Goal: Entertainment & Leisure: Consume media (video, audio)

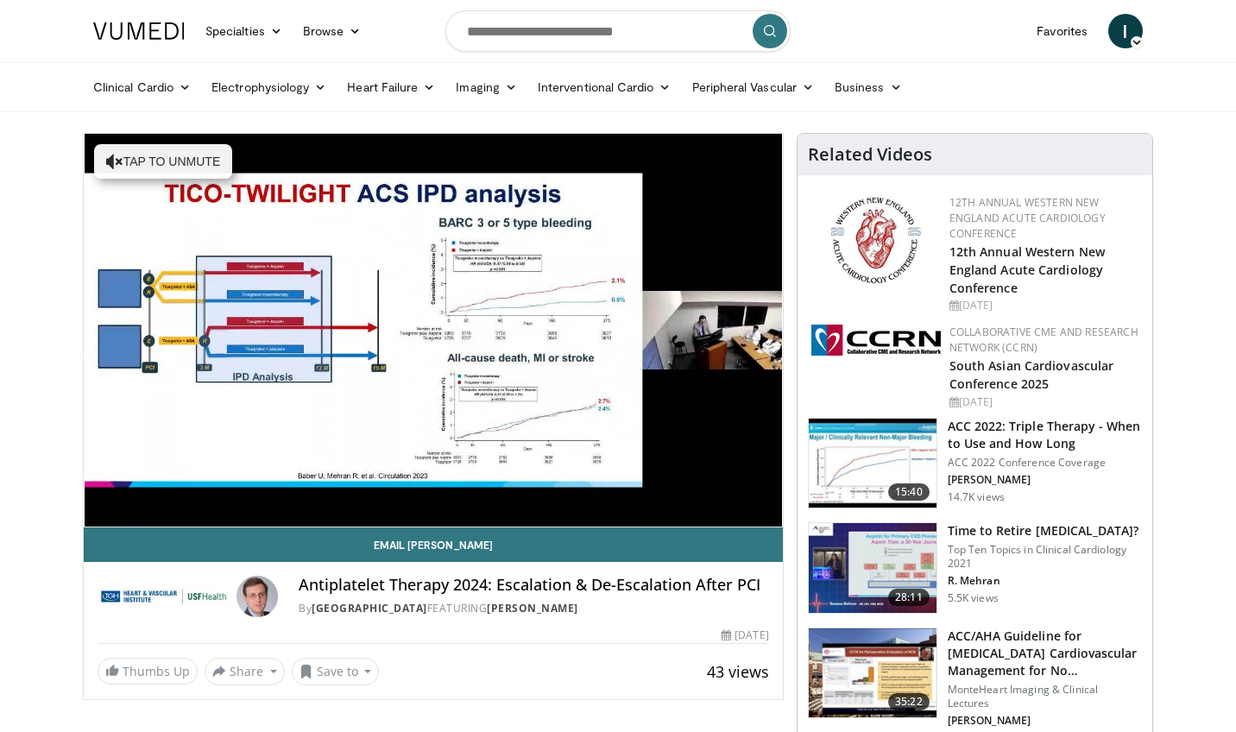
scroll to position [64, 0]
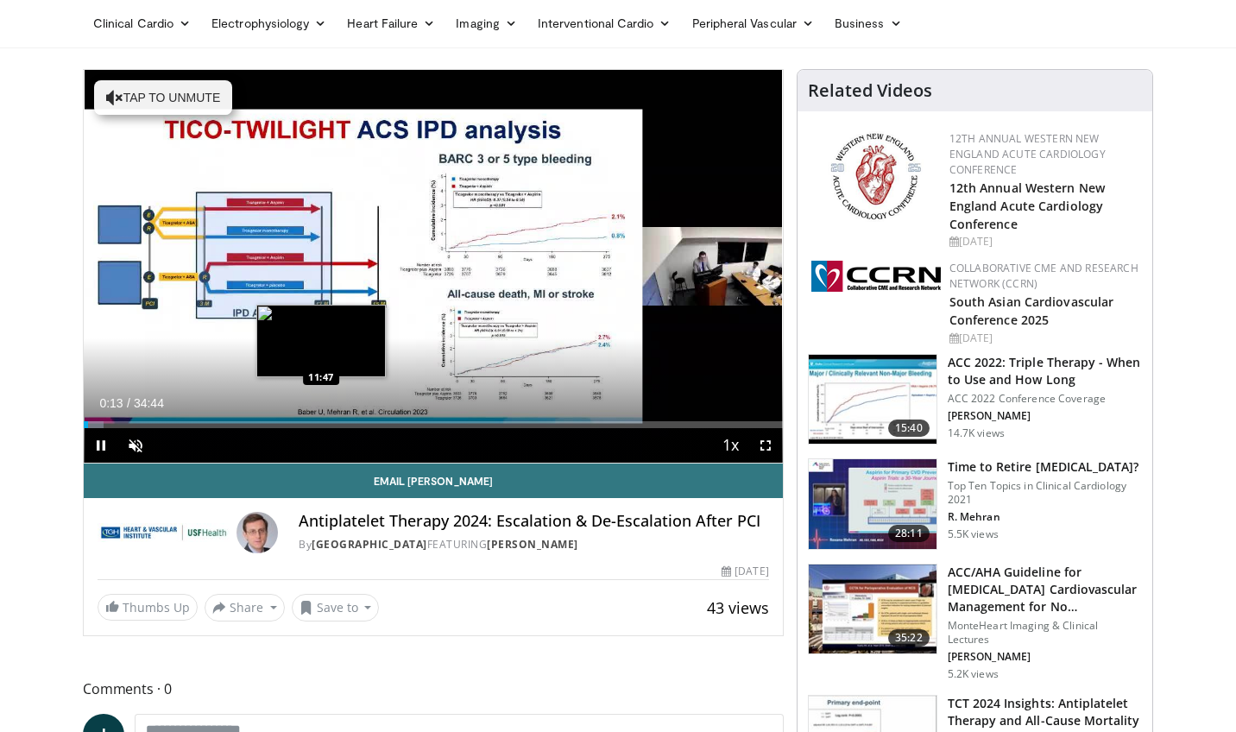
click at [321, 415] on div "Loaded : 2.85% 00:13 11:47" at bounding box center [433, 420] width 699 height 16
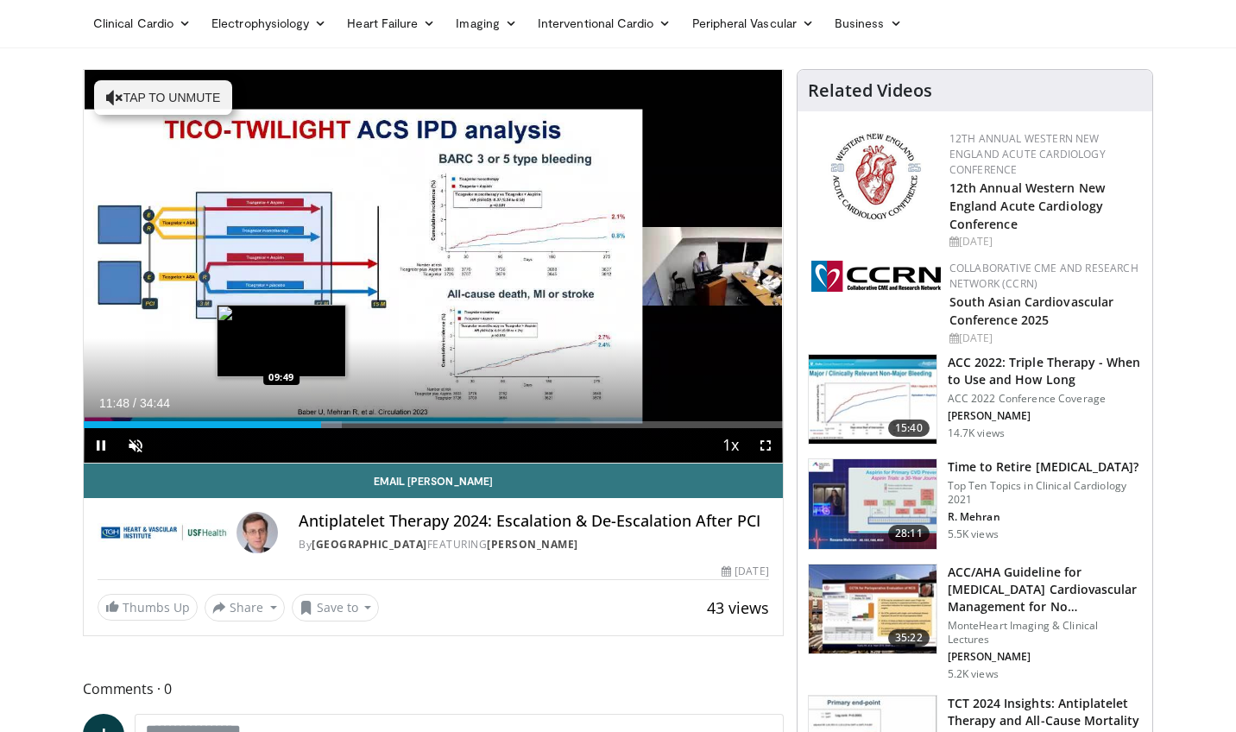
click at [281, 422] on div "Loaded : 36.98% 11:48 09:49" at bounding box center [433, 424] width 699 height 7
click at [300, 419] on div "Loaded : 29.78% 09:50 10:43" at bounding box center [433, 420] width 699 height 16
click at [311, 419] on div "Loaded : 32.84% 10:44 11:16" at bounding box center [433, 420] width 699 height 16
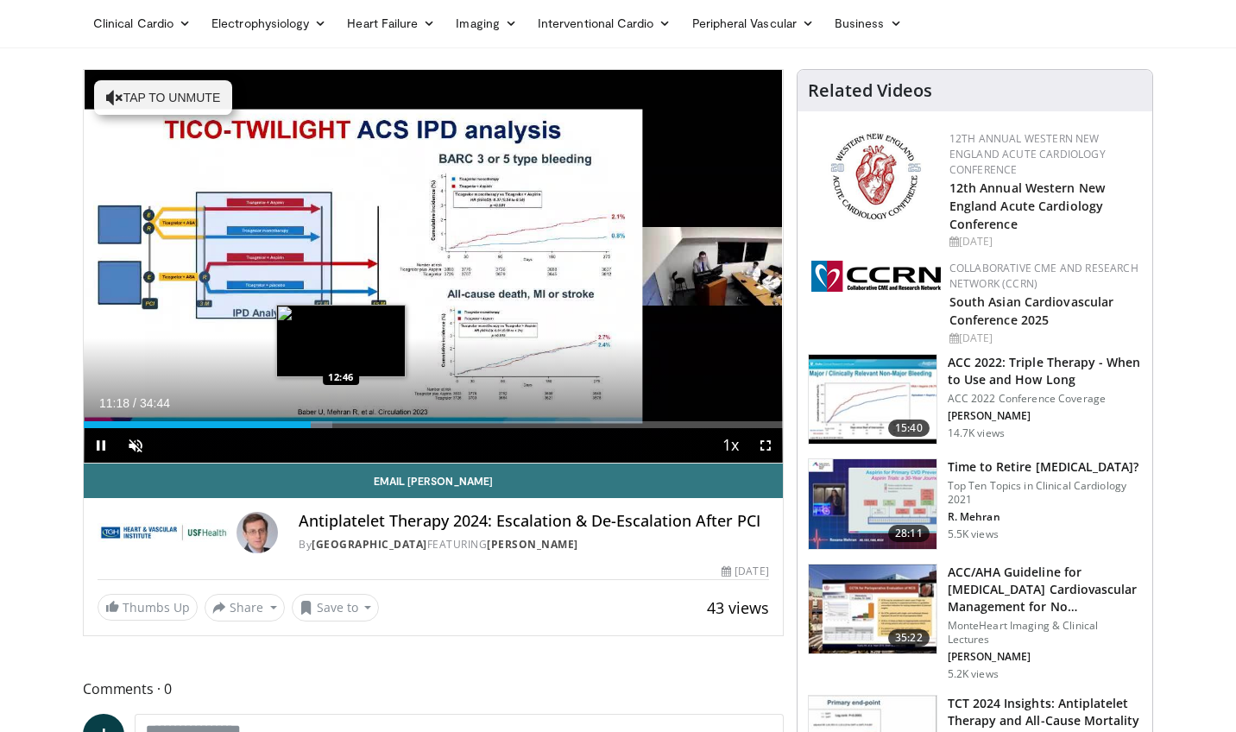
click at [341, 419] on div "Loaded : 35.54% 11:18 12:46" at bounding box center [433, 420] width 699 height 16
click at [368, 416] on div "Loaded : 39.87% 12:48 13:48" at bounding box center [433, 420] width 699 height 16
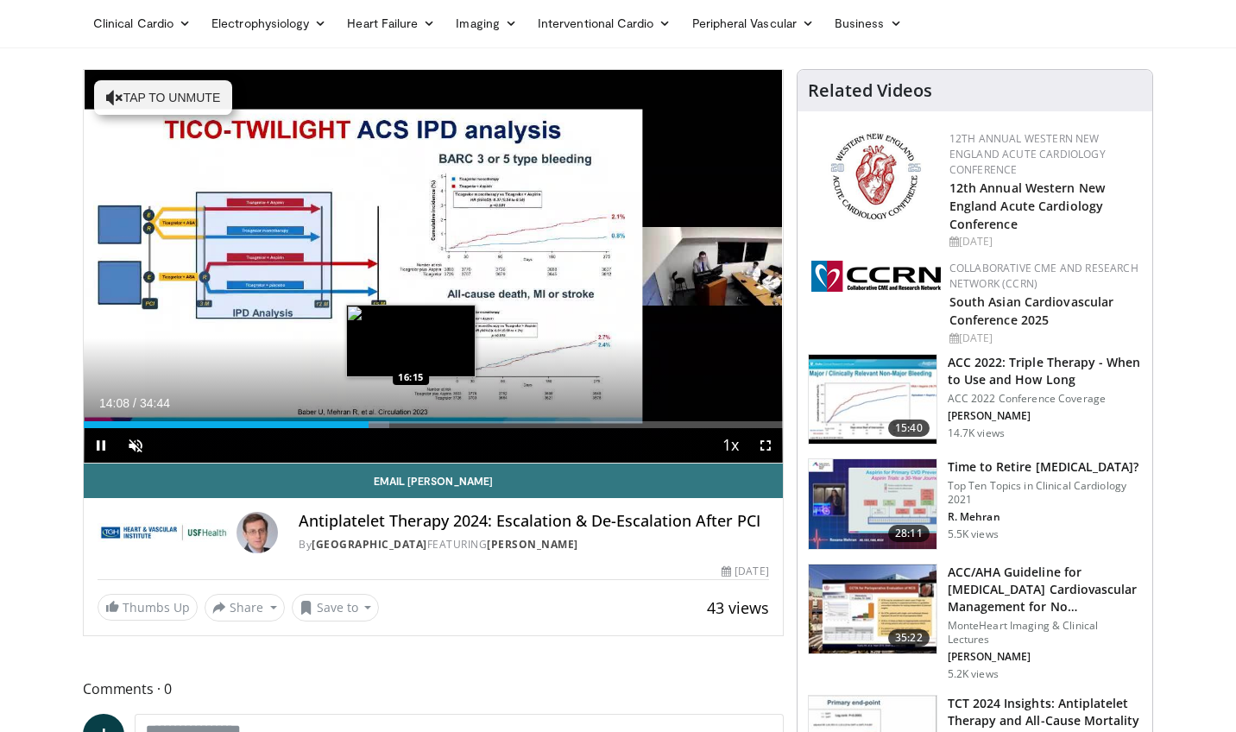
click at [411, 418] on div "Loaded : 43.71% 14:08 16:15" at bounding box center [433, 420] width 699 height 16
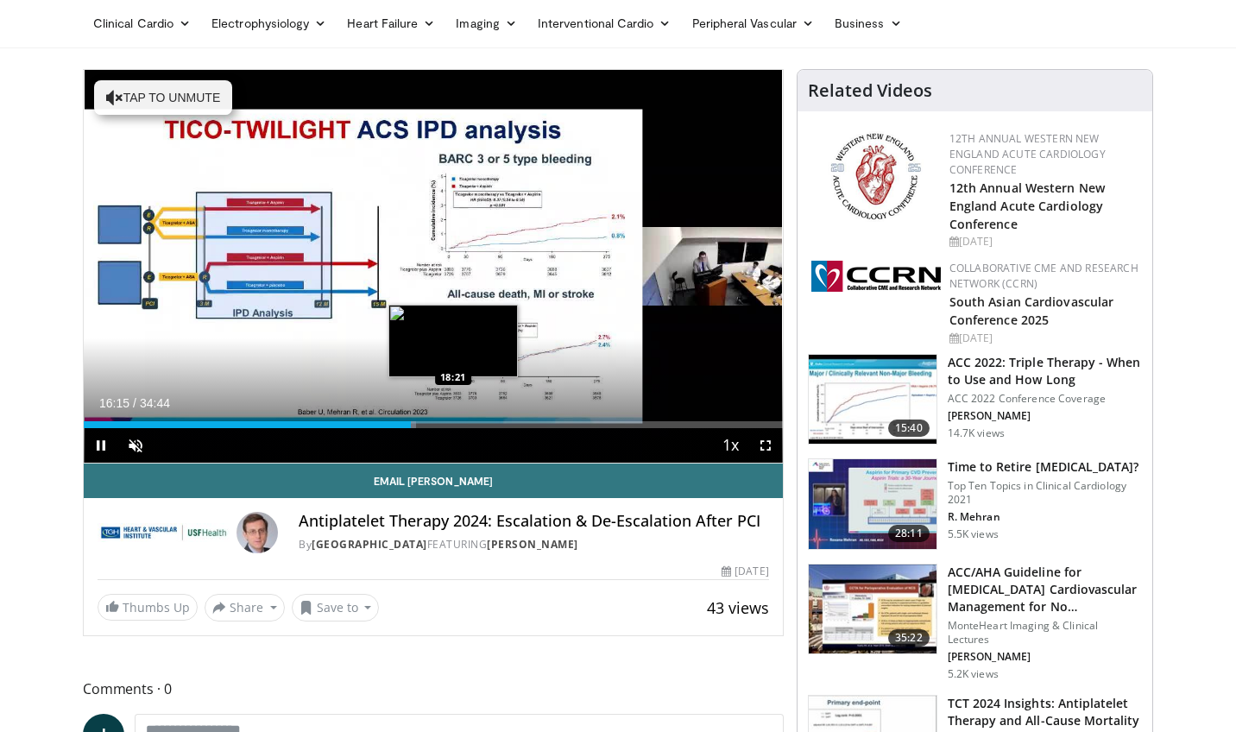
click at [454, 421] on div "Loaded : 47.55% 16:15 18:21" at bounding box center [433, 424] width 699 height 7
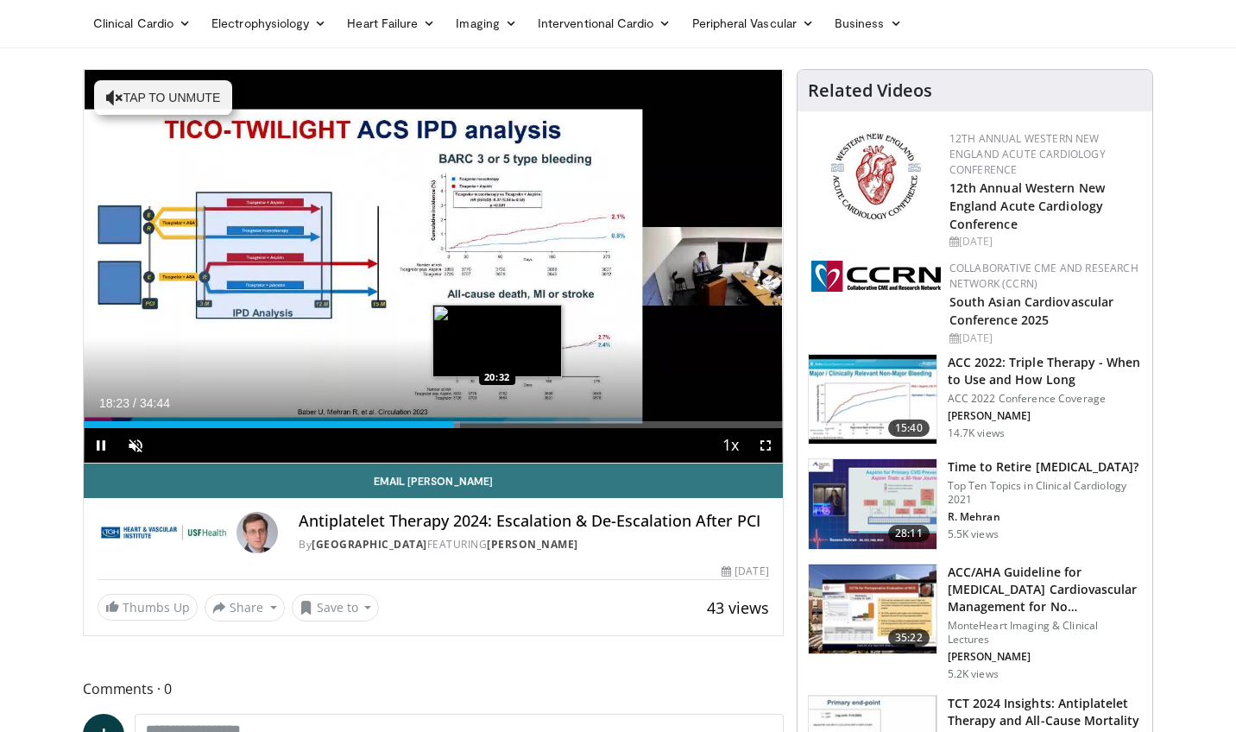
click at [497, 420] on div "Loaded : 53.80% 18:24 20:32" at bounding box center [433, 420] width 699 height 16
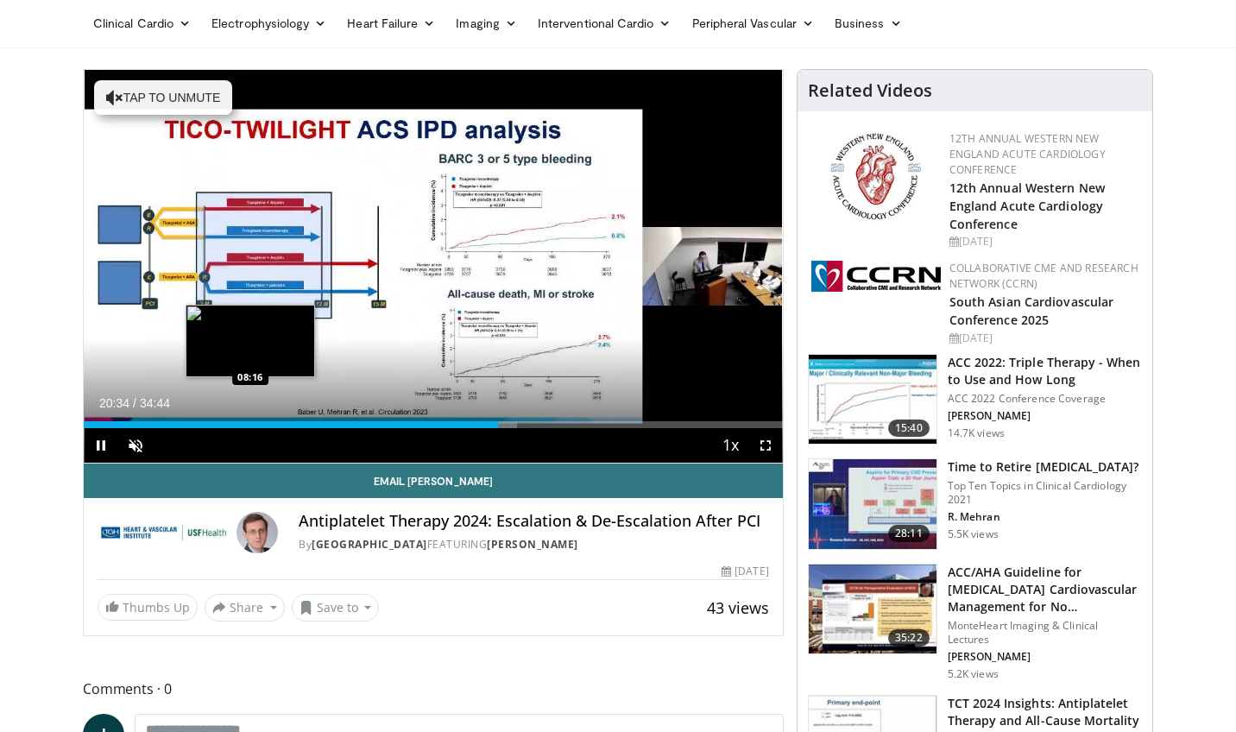
click at [250, 421] on div "20:34" at bounding box center [291, 424] width 414 height 7
click at [260, 421] on div "Loaded : 26.18% 08:18 08:39" at bounding box center [433, 424] width 699 height 7
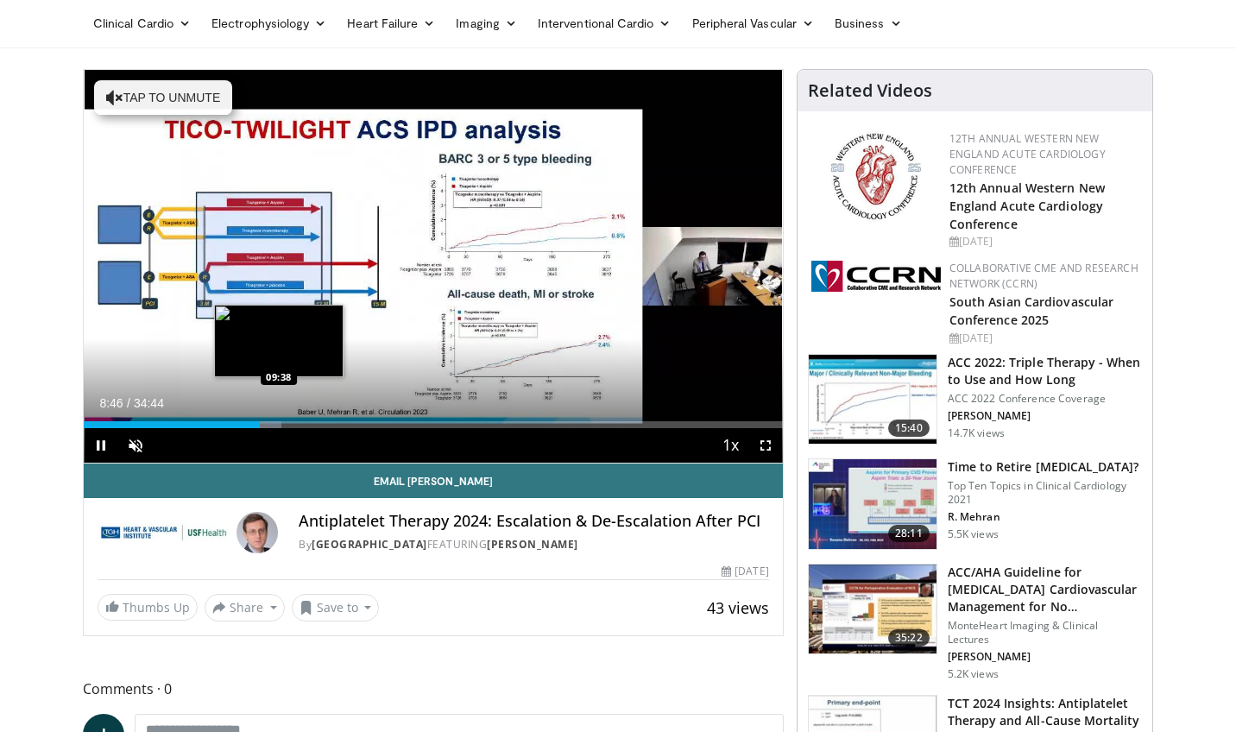
click at [279, 421] on div "Loaded : 28.34% 08:46 09:38" at bounding box center [433, 424] width 699 height 7
click at [296, 421] on div "Loaded : 30.94% 09:42 10:32" at bounding box center [433, 424] width 699 height 7
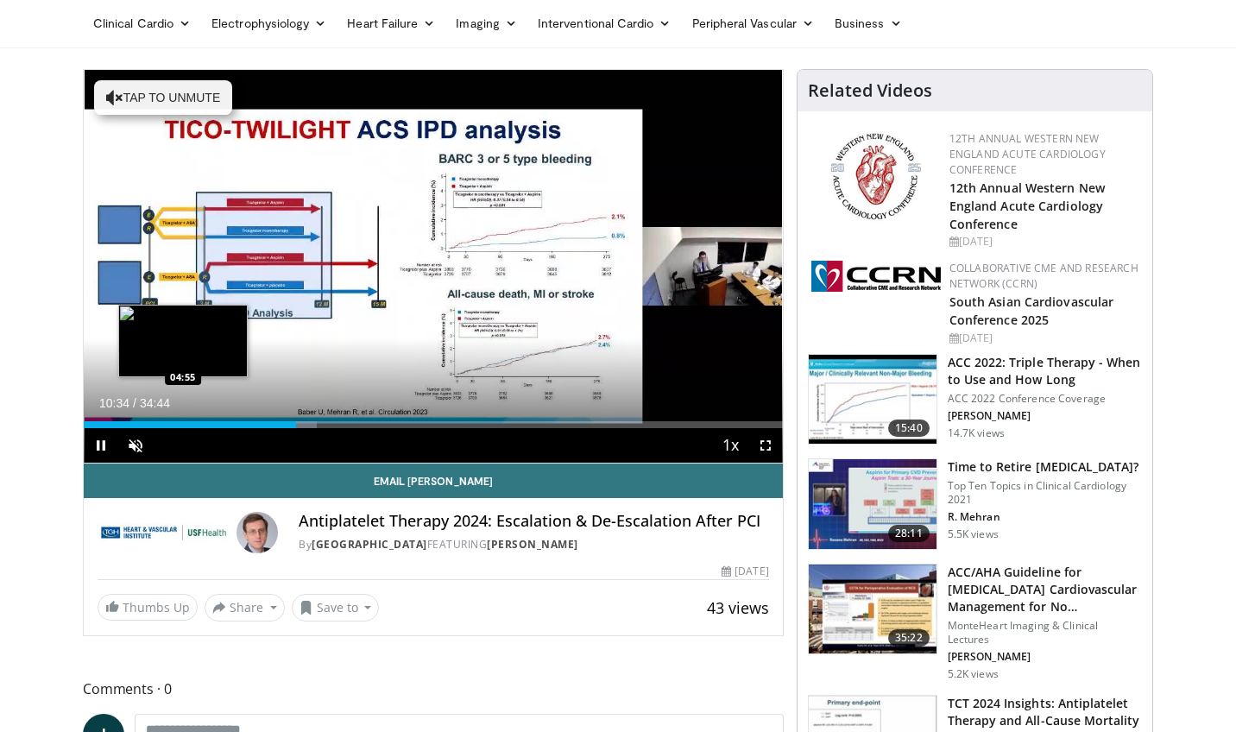
click at [181, 421] on div "10:34" at bounding box center [190, 424] width 212 height 7
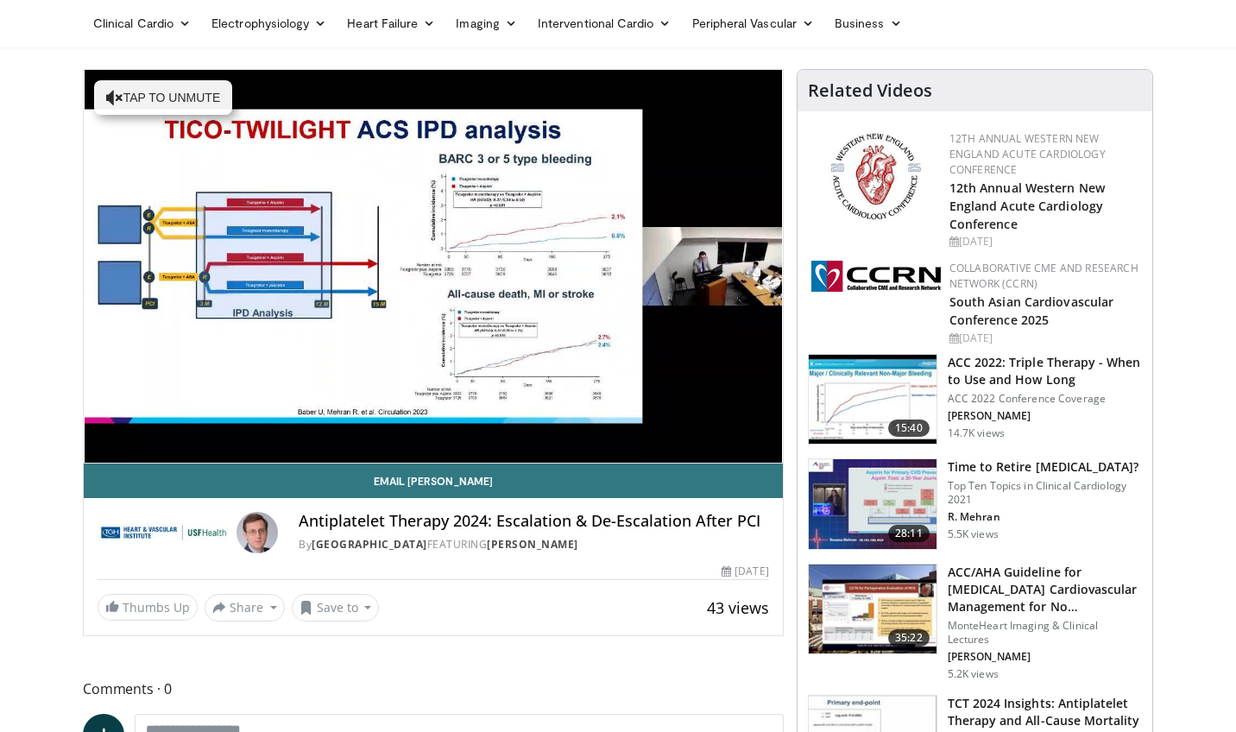
click at [157, 423] on div "10 seconds Tap to unmute" at bounding box center [433, 266] width 699 height 393
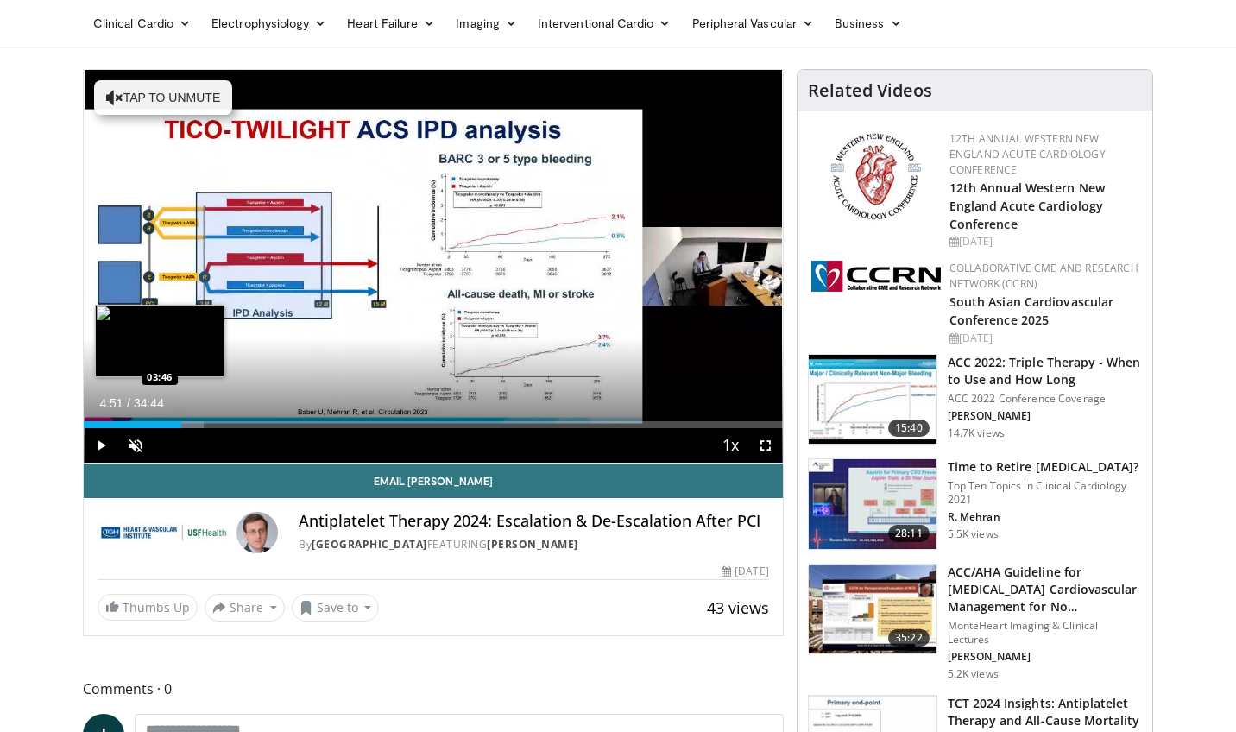
click at [160, 421] on div "Loaded : 17.13% 04:51 03:46" at bounding box center [433, 420] width 699 height 16
click at [143, 421] on div "Loaded : 11.05% 03:46 02:57" at bounding box center [433, 420] width 699 height 16
click at [127, 422] on div "02:57" at bounding box center [114, 424] width 60 height 7
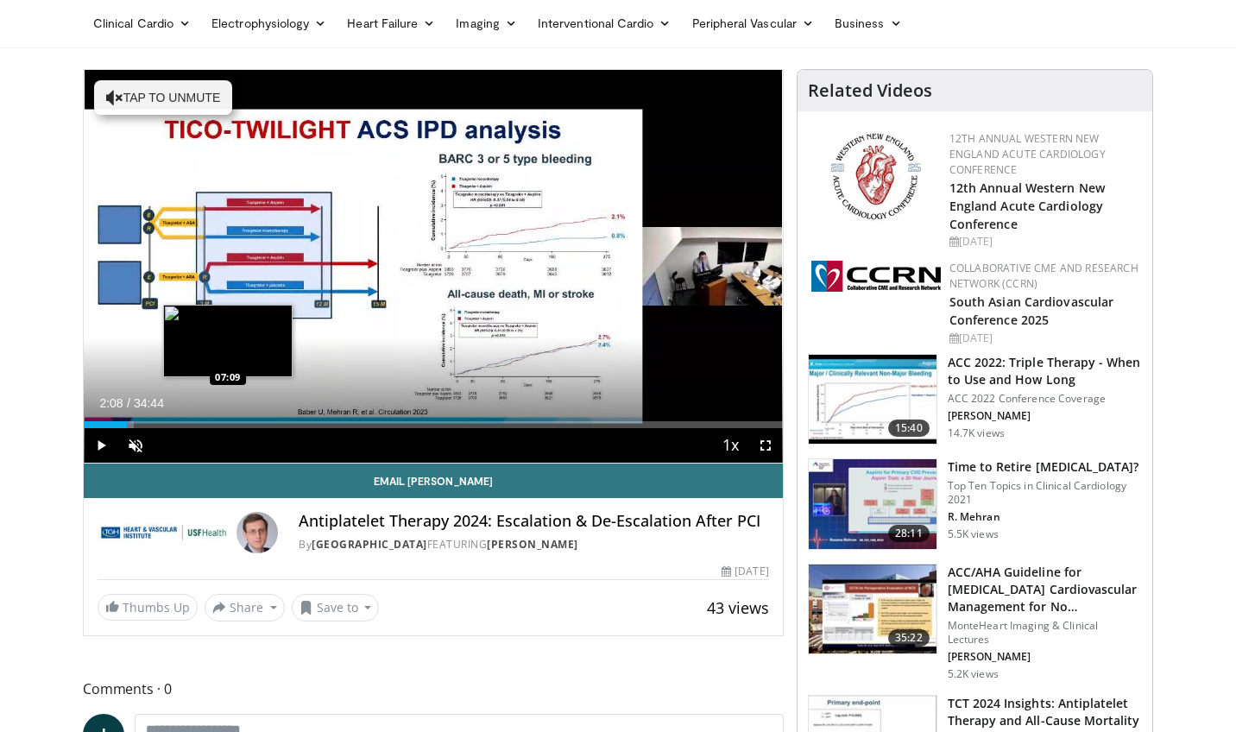
click at [229, 413] on div "Loaded : 7.20% 02:08 07:09" at bounding box center [433, 420] width 699 height 16
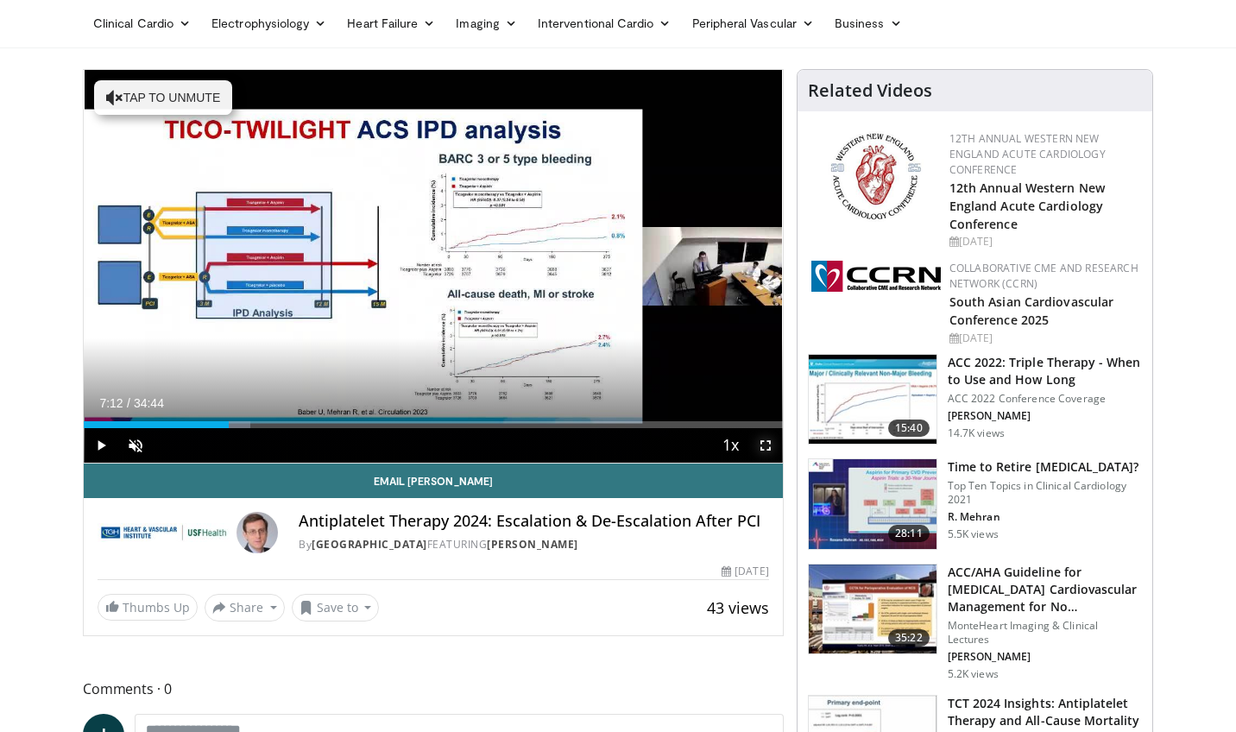
click at [766, 434] on span "Video Player" at bounding box center [766, 445] width 35 height 35
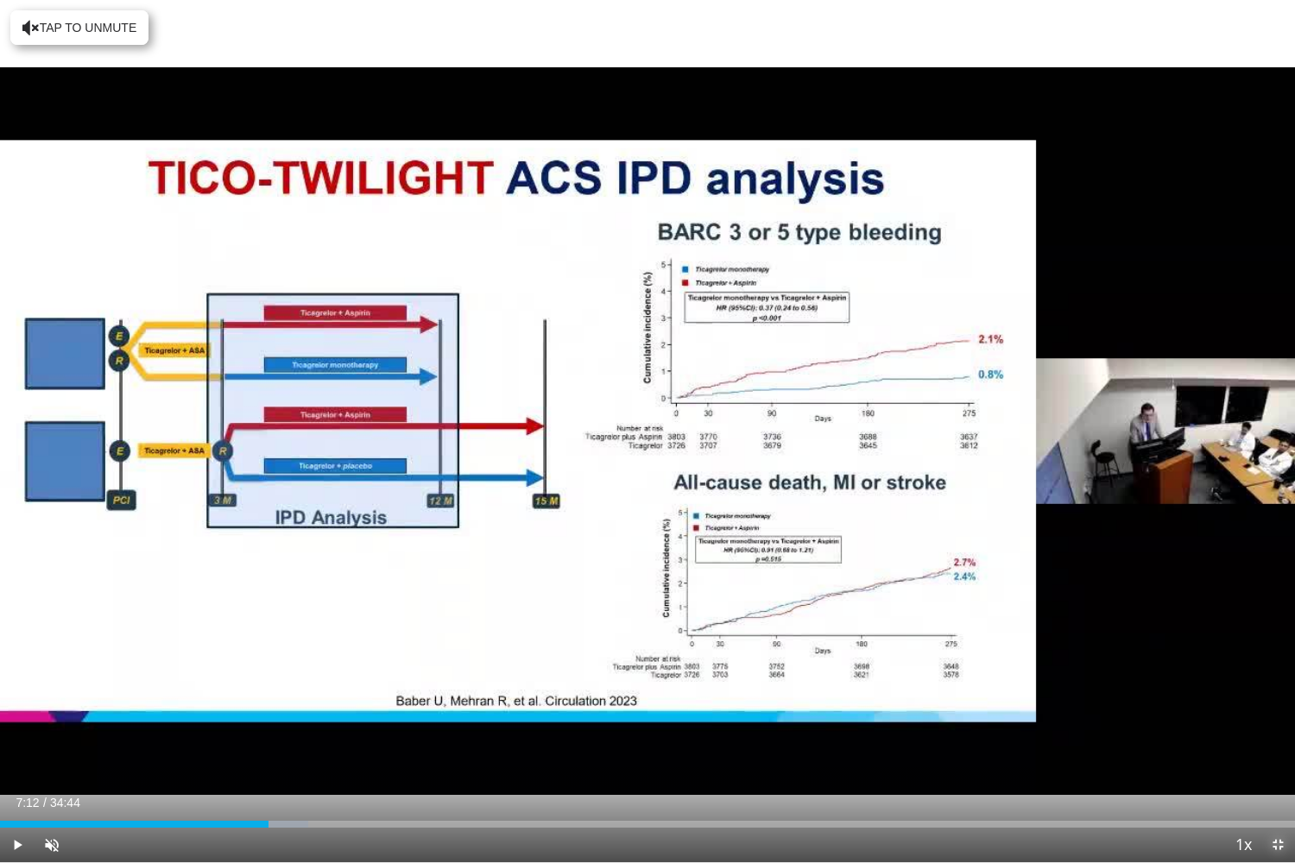
click at [1236, 731] on span "Video Player" at bounding box center [1278, 845] width 35 height 35
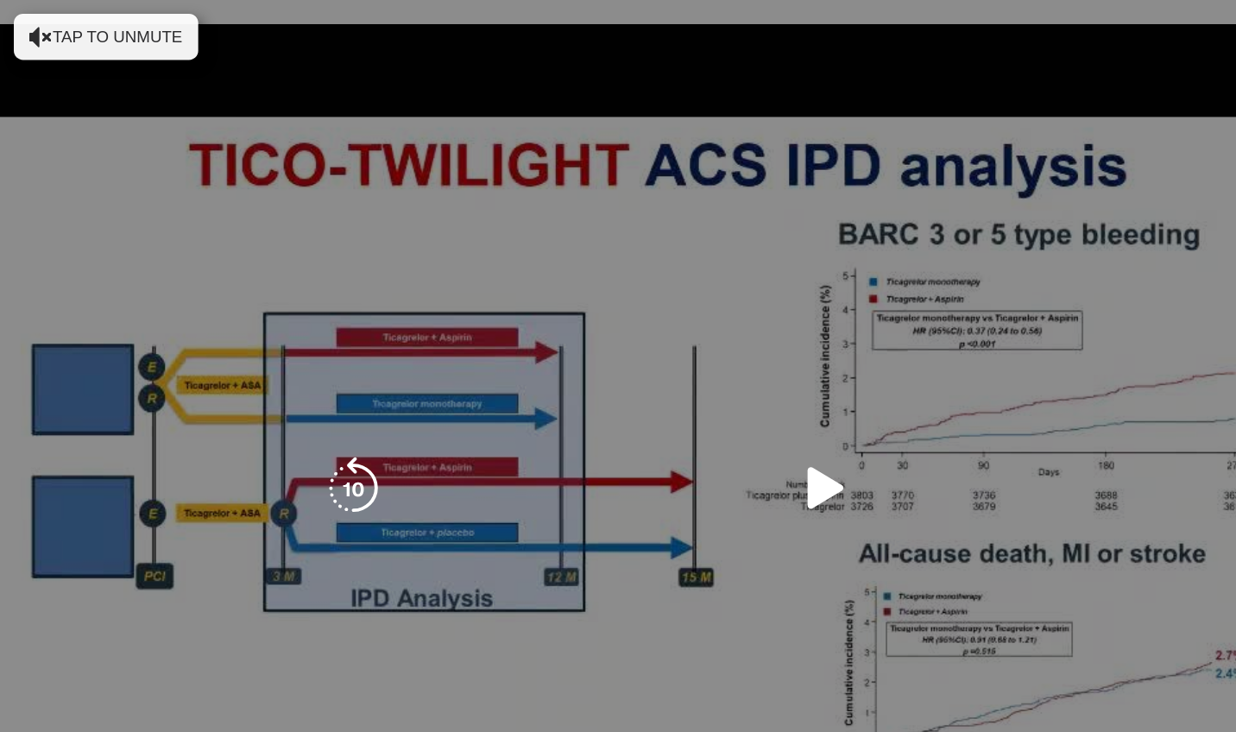
scroll to position [0, 0]
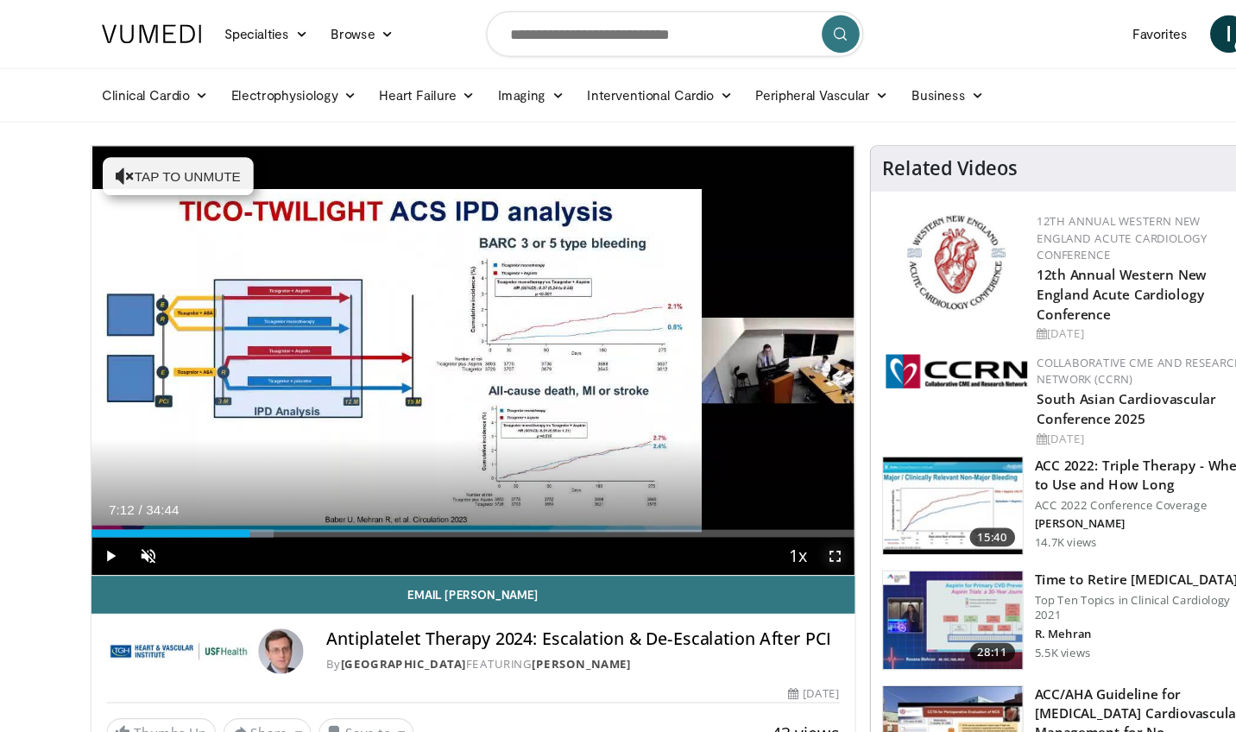
click at [763, 507] on span "Video Player" at bounding box center [766, 509] width 35 height 35
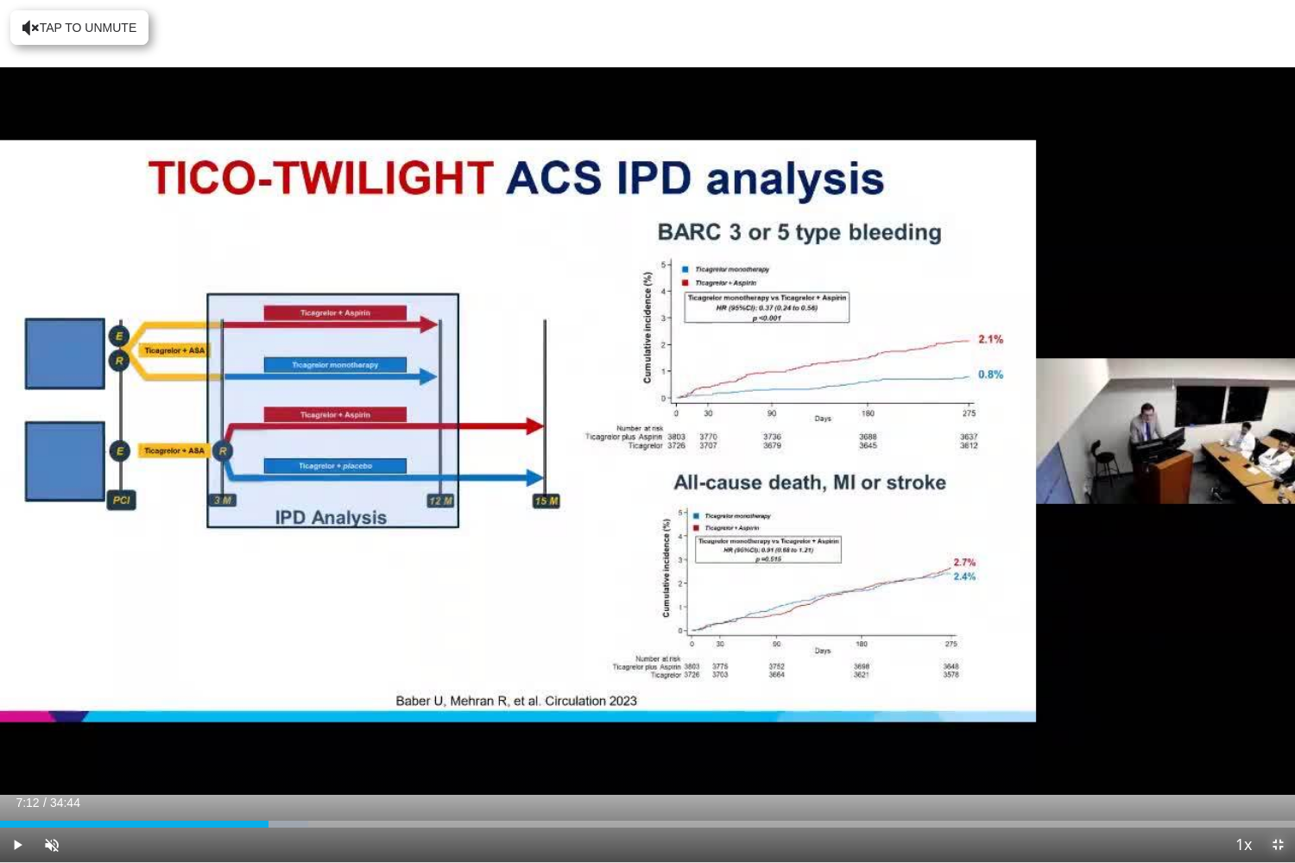
click at [1236, 731] on span "Video Player" at bounding box center [1278, 845] width 35 height 35
